Goal: Task Accomplishment & Management: Manage account settings

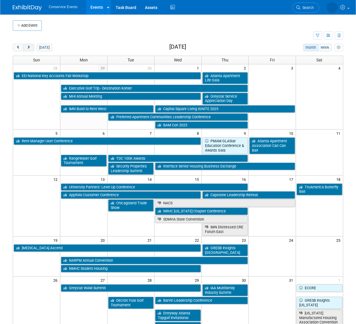
click at [31, 47] on button "next" at bounding box center [28, 48] width 11 height 8
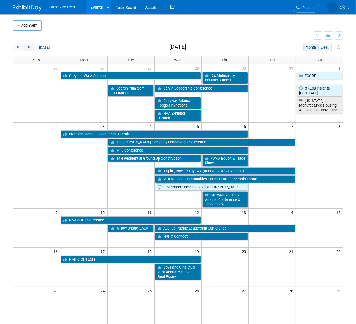
click at [31, 47] on button "next" at bounding box center [28, 48] width 11 height 8
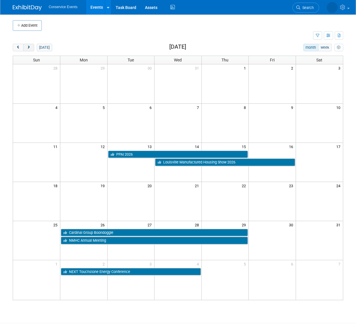
click at [31, 47] on button "next" at bounding box center [28, 48] width 11 height 8
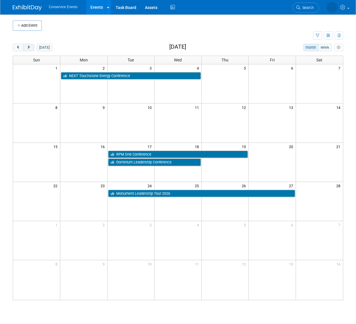
click at [31, 47] on button "next" at bounding box center [28, 48] width 11 height 8
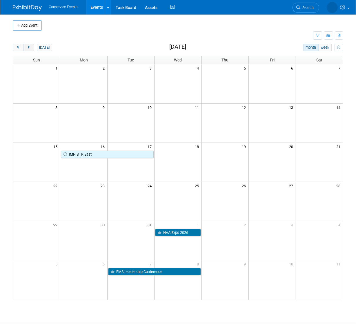
click at [31, 47] on button "next" at bounding box center [28, 48] width 11 height 8
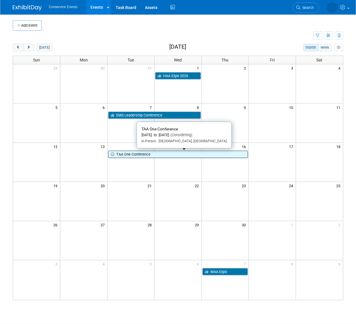
click at [153, 155] on link "TAA One Conference" at bounding box center [178, 155] width 140 height 8
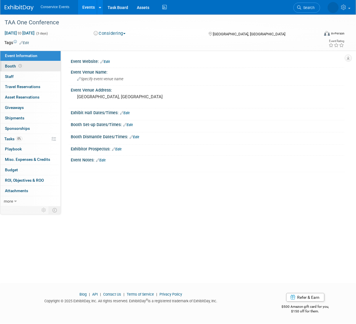
click at [20, 69] on link "Booth" at bounding box center [30, 66] width 60 height 10
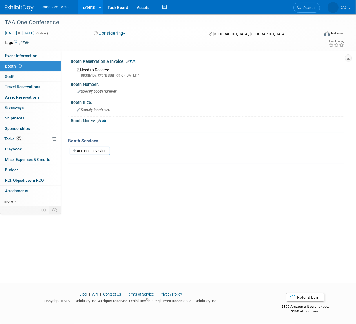
click at [134, 63] on link "Edit" at bounding box center [131, 62] width 10 height 4
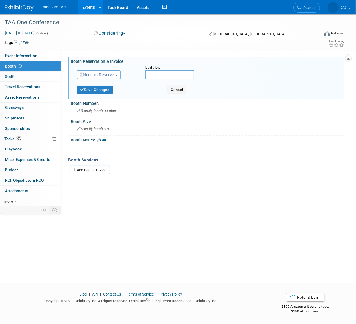
click at [106, 72] on span "Need to Reserve" at bounding box center [97, 74] width 34 height 5
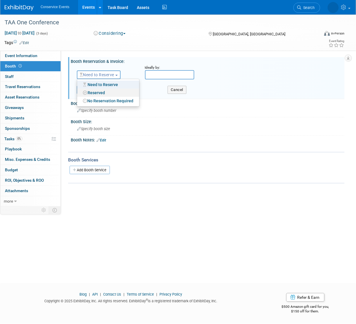
click at [104, 90] on link "Reserved" at bounding box center [108, 93] width 62 height 8
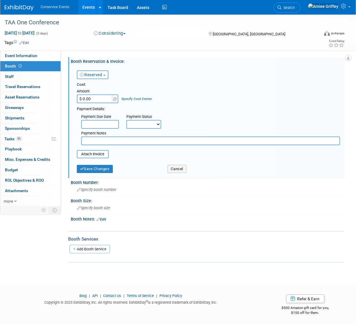
click at [95, 96] on input "$ 0.00" at bounding box center [95, 98] width 36 height 9
click at [95, 98] on input "$ 0.00" at bounding box center [95, 98] width 36 height 9
type input "$ 6,000.00"
click at [140, 127] on select "Not Paid Yet Partially Paid Paid in Full" at bounding box center [143, 124] width 35 height 9
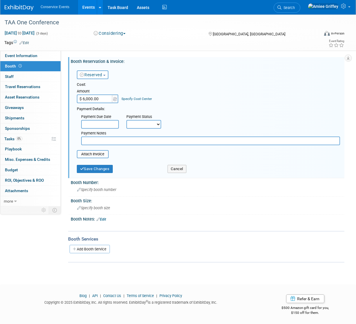
select select "3"
click at [126, 120] on select "Not Paid Yet Partially Paid Paid in Full" at bounding box center [143, 124] width 35 height 9
click at [116, 140] on input "text" at bounding box center [210, 140] width 259 height 9
type input "Send to accounting 9/29/25"
click at [90, 152] on input "file" at bounding box center [73, 154] width 69 height 7
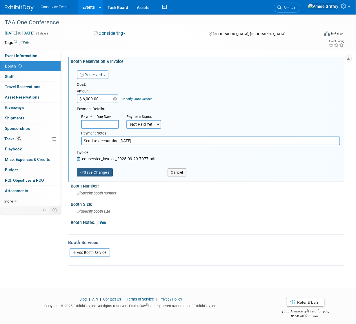
click at [105, 173] on button "Save Changes" at bounding box center [95, 172] width 36 height 8
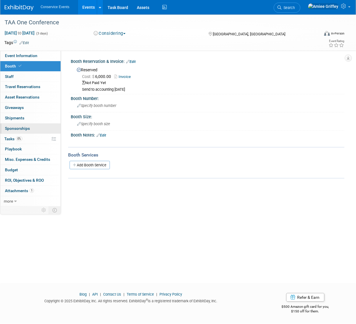
click at [26, 129] on span "Sponsorships 0" at bounding box center [17, 128] width 25 height 5
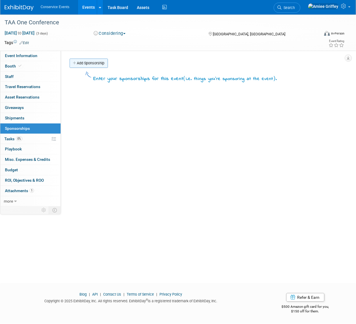
click at [89, 66] on link "Add Sponsorship" at bounding box center [89, 63] width 38 height 9
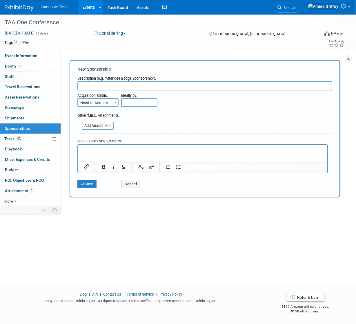
click at [112, 88] on input "text" at bounding box center [204, 85] width 255 height 9
click at [113, 86] on input "text" at bounding box center [204, 85] width 255 height 9
type input "S"
type input "Top Level - Spotlight Sponsorship"
click at [110, 99] on span "Need to Acquire" at bounding box center [98, 103] width 40 height 8
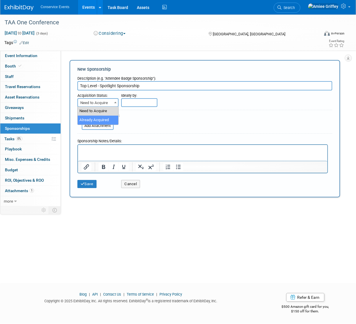
select select "2"
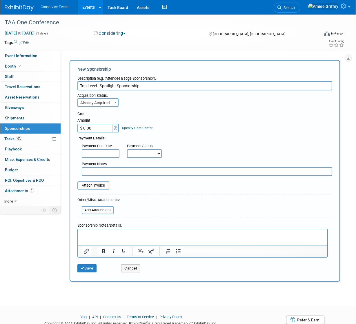
click at [96, 127] on input "$ 0.00" at bounding box center [95, 128] width 36 height 9
type input "$ 8,000.00"
click at [157, 154] on select "Not Paid Yet Partially Paid Paid in Full" at bounding box center [144, 153] width 35 height 9
select select "3"
click at [127, 149] on select "Not Paid Yet Partially Paid Paid in Full" at bounding box center [144, 153] width 35 height 9
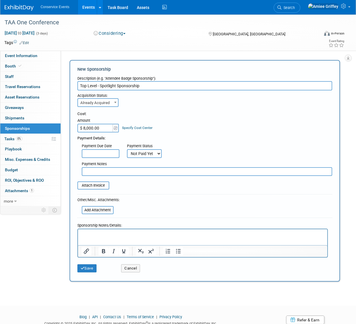
click at [107, 171] on input "text" at bounding box center [207, 171] width 250 height 9
type input "Invoice sent to accounting 9/29/25"
click at [91, 187] on input "file" at bounding box center [74, 185] width 69 height 7
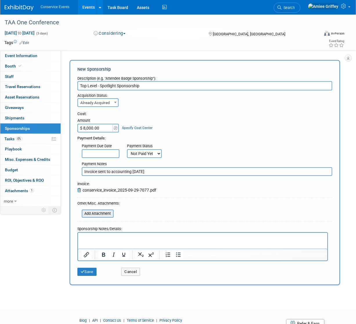
click at [103, 215] on input "file" at bounding box center [78, 213] width 69 height 7
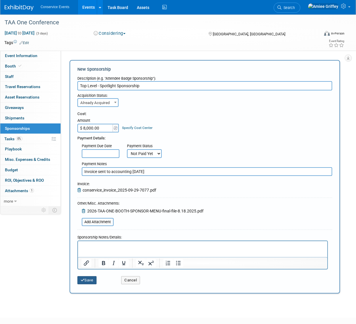
click at [89, 280] on button "Save" at bounding box center [86, 280] width 19 height 8
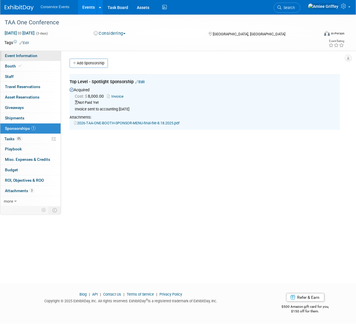
click at [41, 58] on link "Event Information" at bounding box center [30, 56] width 60 height 10
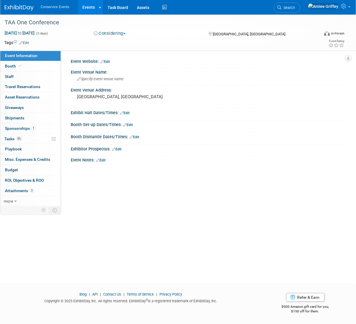
click at [103, 160] on link "Edit" at bounding box center [101, 160] width 10 height 4
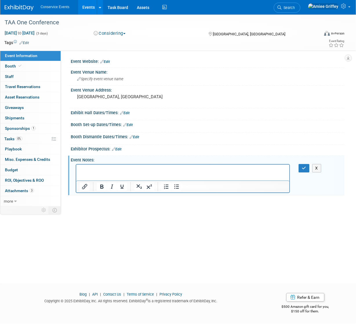
click at [87, 169] on p "Rich Text Area. Press ALT-0 for help." at bounding box center [182, 170] width 206 height 6
click at [150, 174] on p "Booth reservation and invoice received 9/29" at bounding box center [182, 175] width 206 height 6
click at [209, 174] on p "Booth reservation and invoice received/sent to accounting 9/29" at bounding box center [182, 175] width 206 height 6
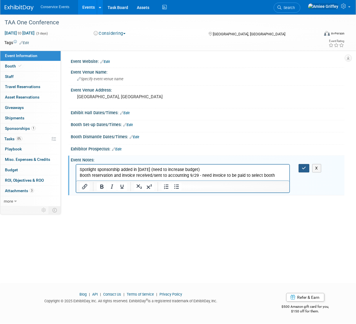
click at [305, 166] on icon "button" at bounding box center [303, 168] width 4 height 4
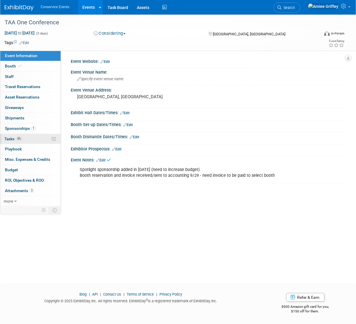
click at [23, 137] on link "0% Tasks 0%" at bounding box center [30, 139] width 60 height 10
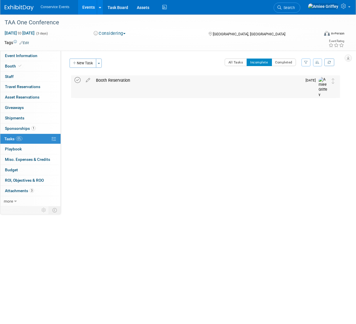
click at [78, 81] on icon at bounding box center [77, 80] width 6 height 6
click at [88, 62] on button "New Task" at bounding box center [83, 63] width 27 height 9
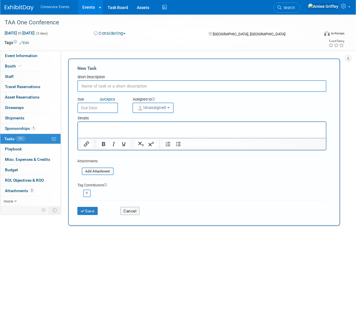
click at [121, 85] on input "text" at bounding box center [201, 86] width 249 height 12
type input "Select Booth location?"
click at [108, 110] on input "text" at bounding box center [97, 108] width 41 height 10
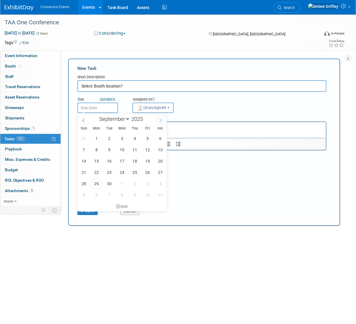
click at [160, 118] on icon at bounding box center [160, 120] width 4 height 4
select select "9"
click at [123, 158] on span "15" at bounding box center [121, 160] width 11 height 11
type input "Oct 15, 2025"
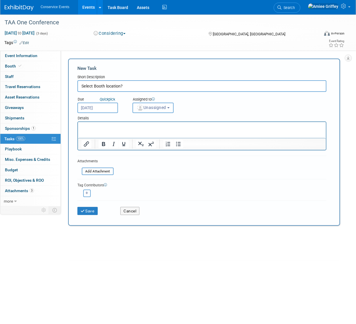
click at [152, 109] on span "Unassigned" at bounding box center [151, 107] width 30 height 5
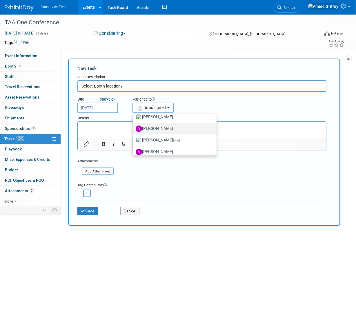
scroll to position [51, 0]
click at [159, 127] on label "Amiee Griffey (me)" at bounding box center [173, 128] width 75 height 9
click at [134, 127] on input "Amiee Griffey (me)" at bounding box center [132, 128] width 4 height 4
select select "28722387-35c6-4557-bb24-edeacb20f2e1"
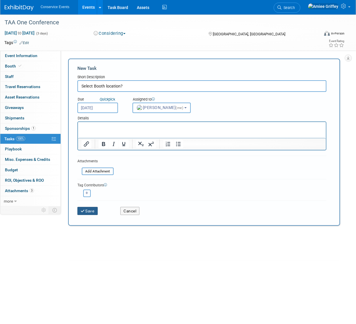
click at [94, 210] on button "Save" at bounding box center [87, 211] width 20 height 8
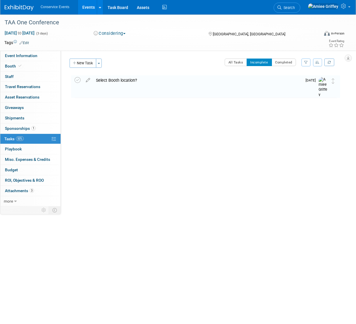
click at [103, 32] on button "Considering" at bounding box center [110, 33] width 36 height 6
click at [116, 41] on link "Committed" at bounding box center [115, 43] width 46 height 8
click at [26, 41] on link "Edit" at bounding box center [24, 43] width 10 height 4
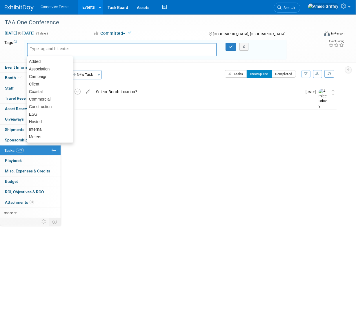
click at [37, 49] on input "text" at bounding box center [53, 49] width 46 height 6
type input "MF"
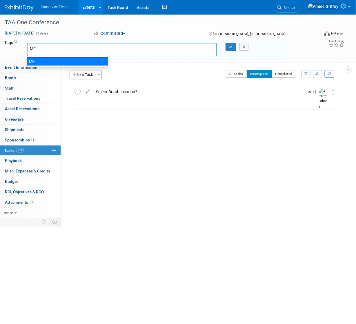
click at [36, 60] on div "MF" at bounding box center [67, 61] width 81 height 8
type input "MF"
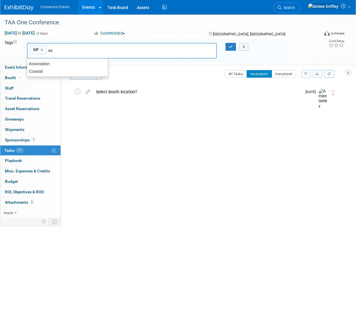
type input "ass"
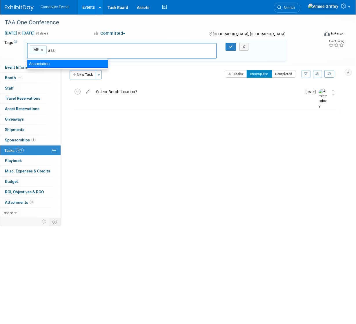
click at [47, 61] on div "Association" at bounding box center [67, 64] width 81 height 8
type input "MF, Association"
type input "trade"
click at [61, 62] on div "Trade Show" at bounding box center [67, 64] width 81 height 8
type input "MF, Association, Trade Show"
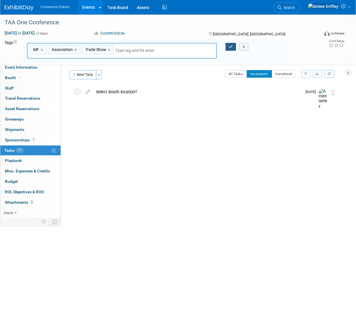
click at [232, 48] on button "button" at bounding box center [230, 47] width 10 height 8
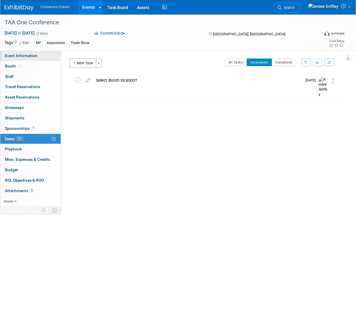
click at [27, 56] on span "Event Information" at bounding box center [21, 55] width 32 height 5
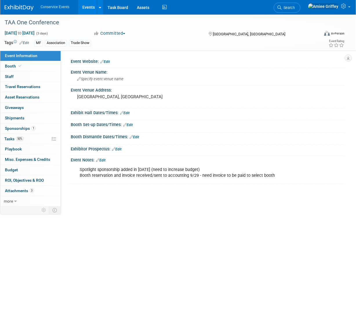
click at [107, 61] on link "Edit" at bounding box center [105, 62] width 10 height 4
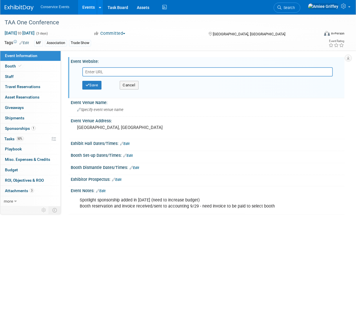
click at [112, 73] on input "text" at bounding box center [207, 71] width 250 height 9
type input "https://conference.taa.org/"
click at [95, 85] on button "Save" at bounding box center [91, 85] width 19 height 9
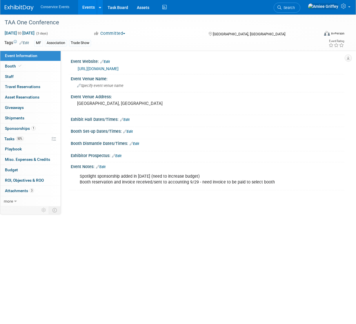
click at [84, 8] on link "Events" at bounding box center [88, 7] width 21 height 14
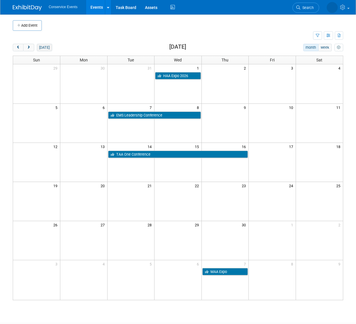
click at [43, 47] on button "[DATE]" at bounding box center [44, 48] width 15 height 8
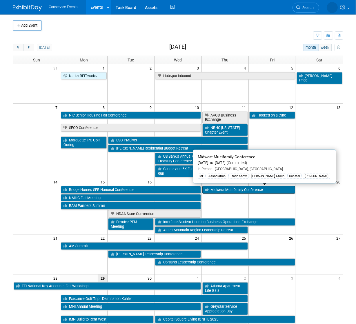
click at [263, 189] on link "Midwest Multifamily Conference" at bounding box center [248, 190] width 93 height 8
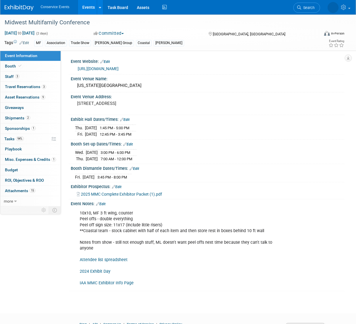
click at [113, 257] on link "Attendee list spreadsheet" at bounding box center [104, 259] width 48 height 5
click at [31, 138] on link "94% Tasks 94%" at bounding box center [30, 139] width 60 height 10
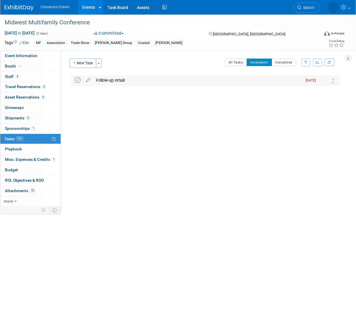
click at [77, 81] on icon at bounding box center [77, 80] width 6 height 6
click at [86, 8] on link "Events" at bounding box center [88, 7] width 21 height 14
